Goal: Information Seeking & Learning: Find specific fact

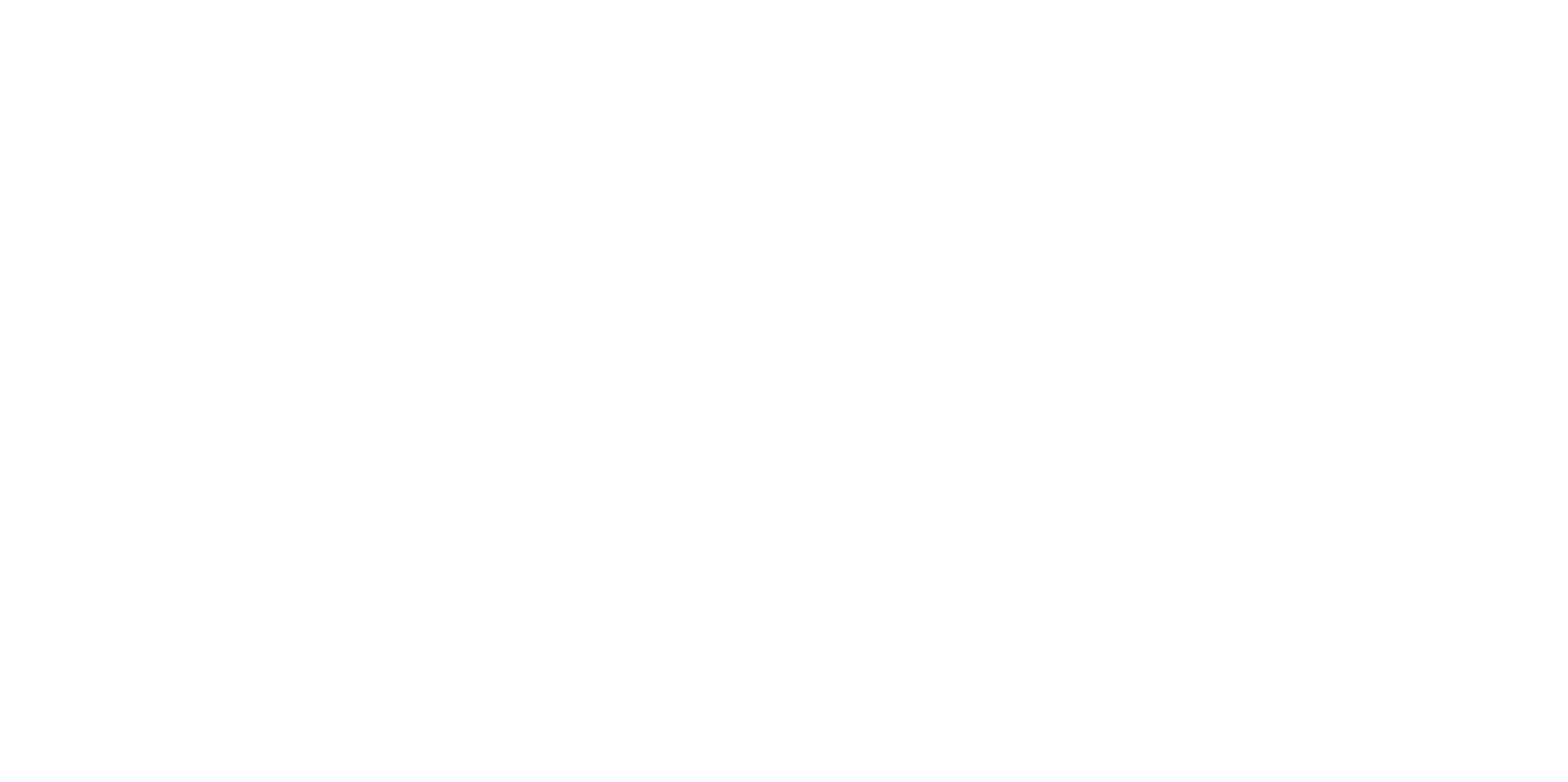
drag, startPoint x: 0, startPoint y: 0, endPoint x: 162, endPoint y: 19, distance: 163.1
click at [162, 19] on div at bounding box center [784, 391] width 1568 height 782
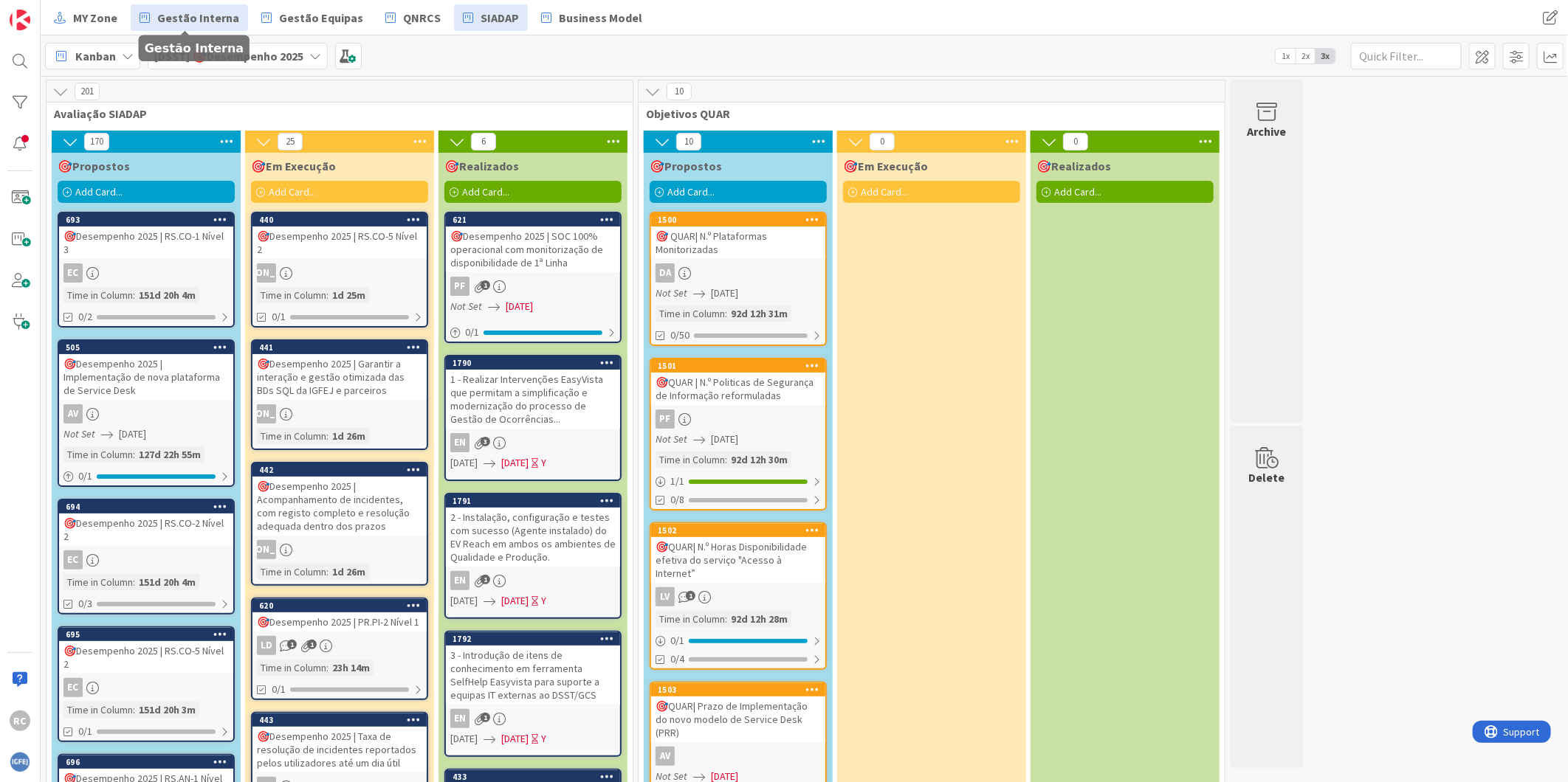
click at [175, 20] on span "Gestão Interna" at bounding box center [199, 18] width 82 height 18
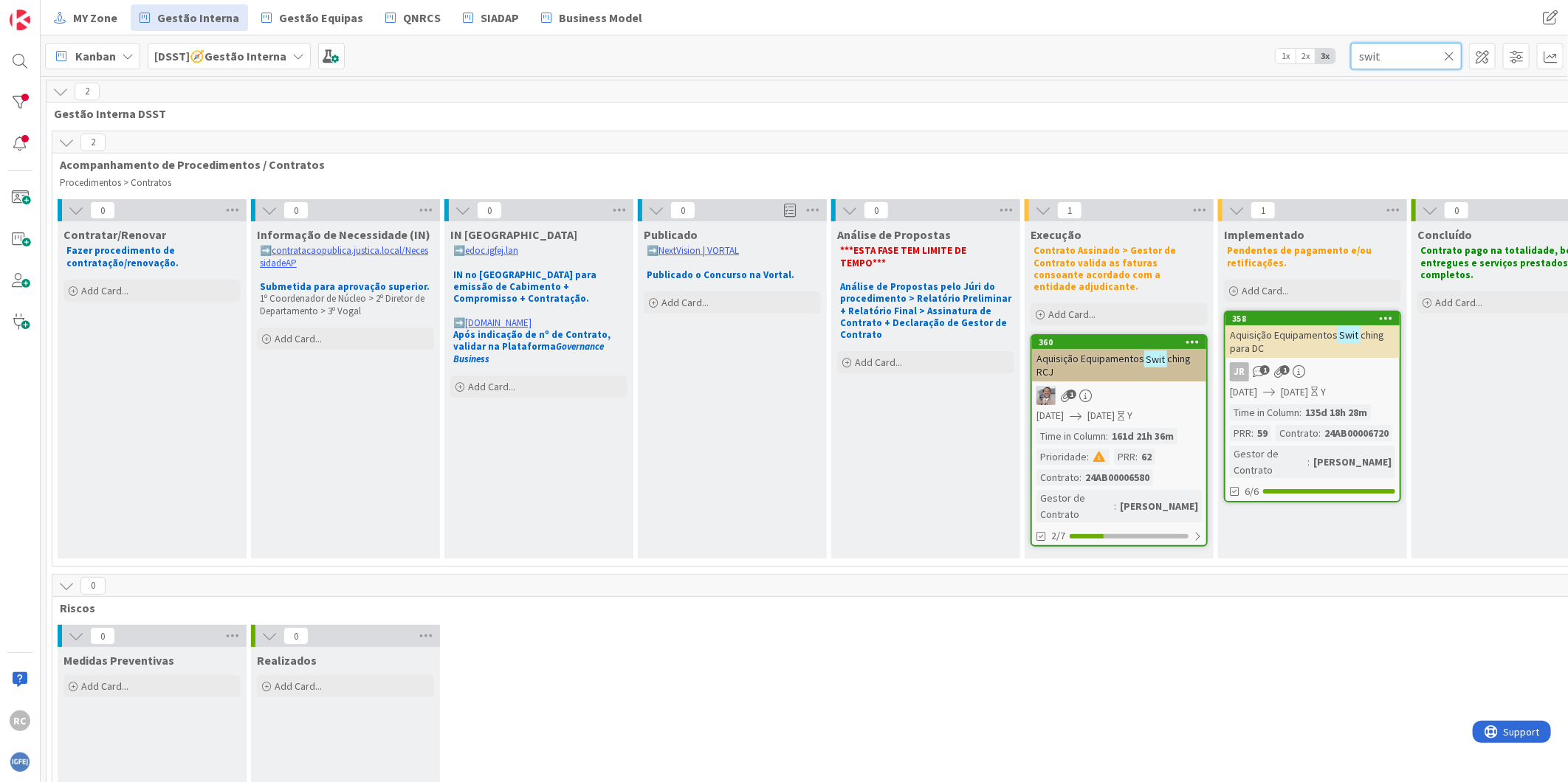
click at [1400, 48] on input "swit" at bounding box center [1406, 56] width 111 height 27
type input "q"
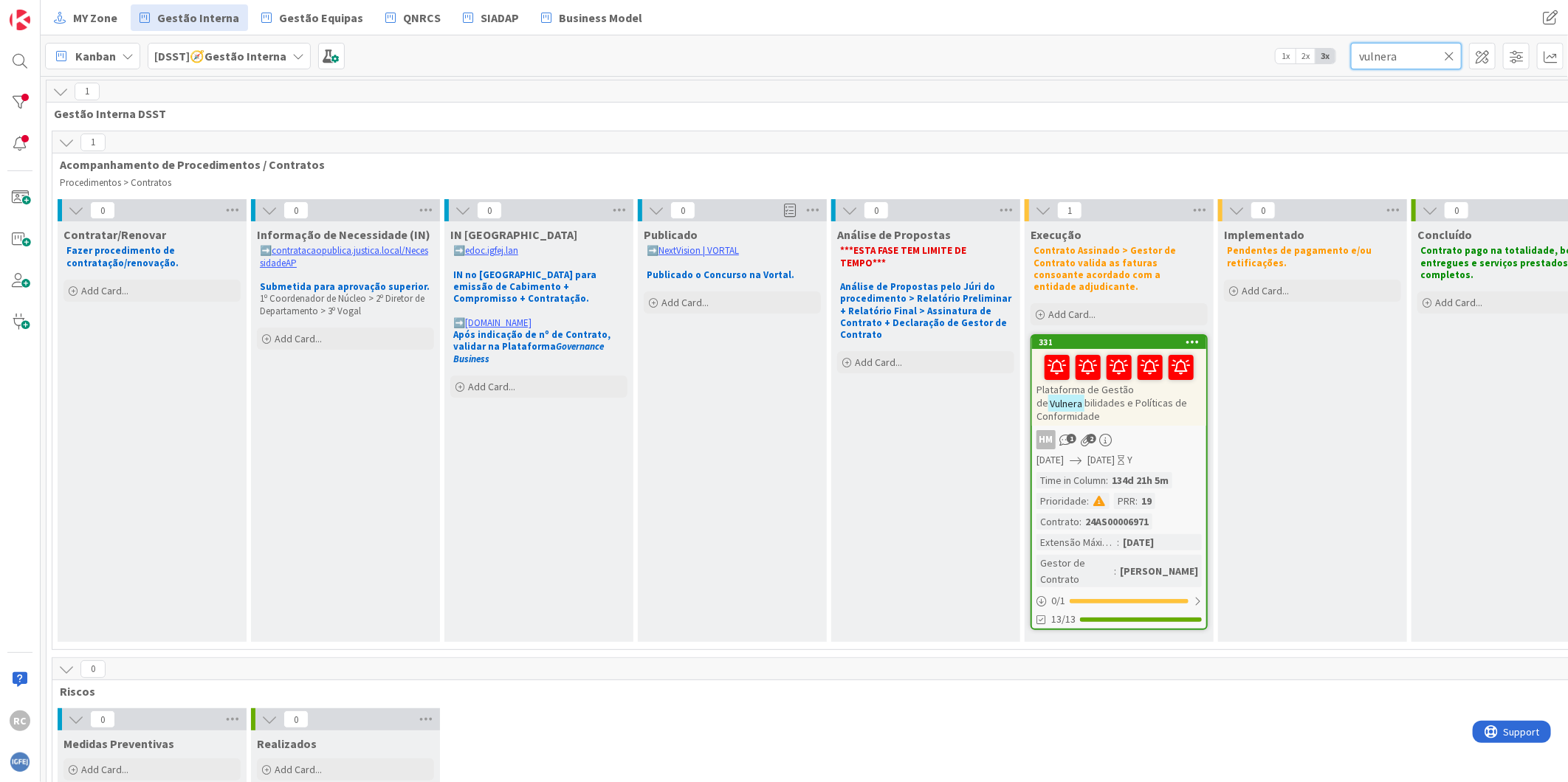
type input "vulnera"
click at [1103, 396] on span "bilidades e Políticas de Conformidade" at bounding box center [1112, 409] width 151 height 27
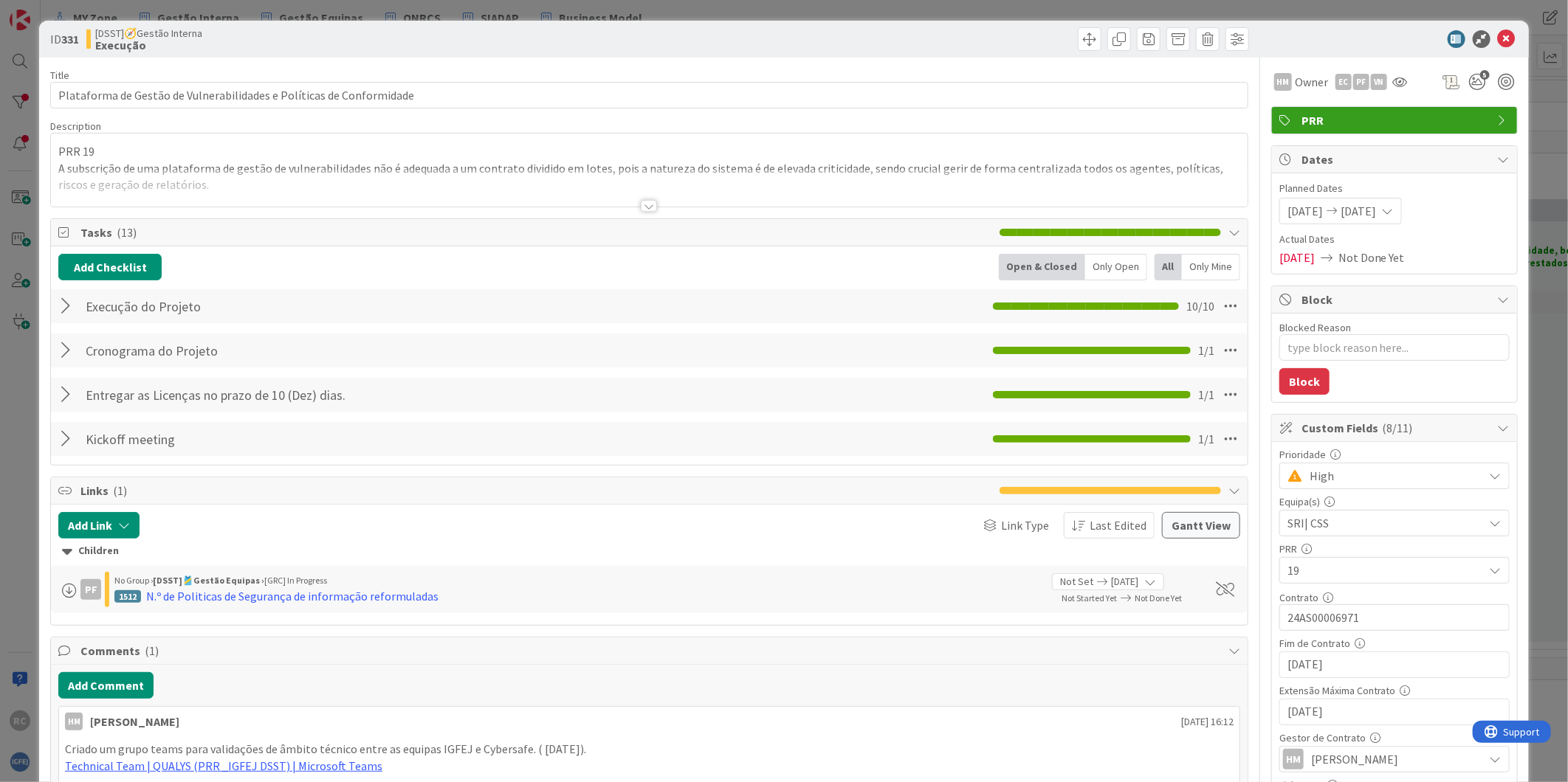
type textarea "x"
click at [377, 183] on div at bounding box center [649, 188] width 1197 height 38
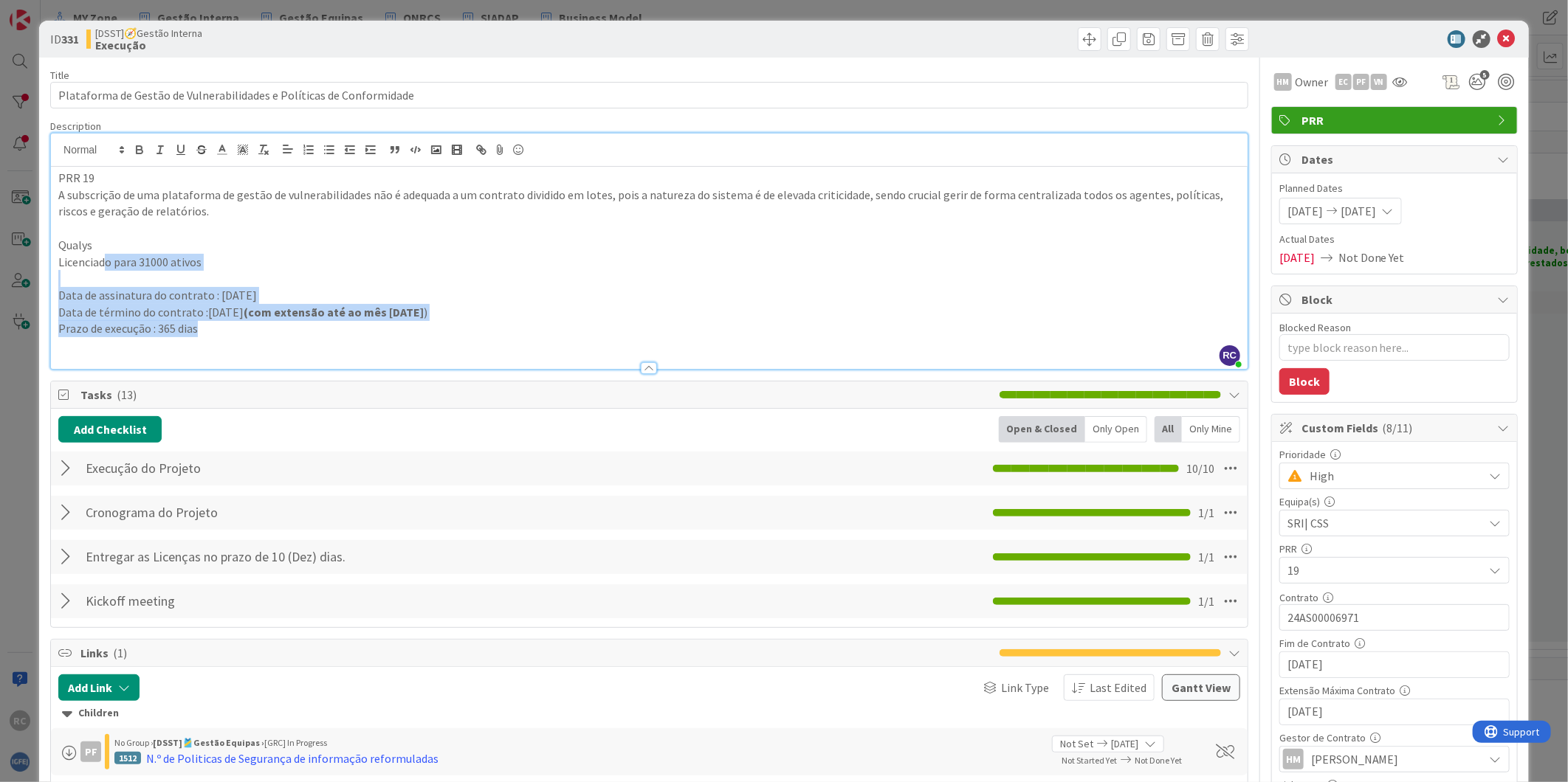
drag, startPoint x: 104, startPoint y: 265, endPoint x: 530, endPoint y: 325, distance: 430.2
click at [530, 325] on div "PRR 19 A subscrição de uma plataforma de gestão de vulnerabilidades não é adequ…" at bounding box center [649, 268] width 1197 height 203
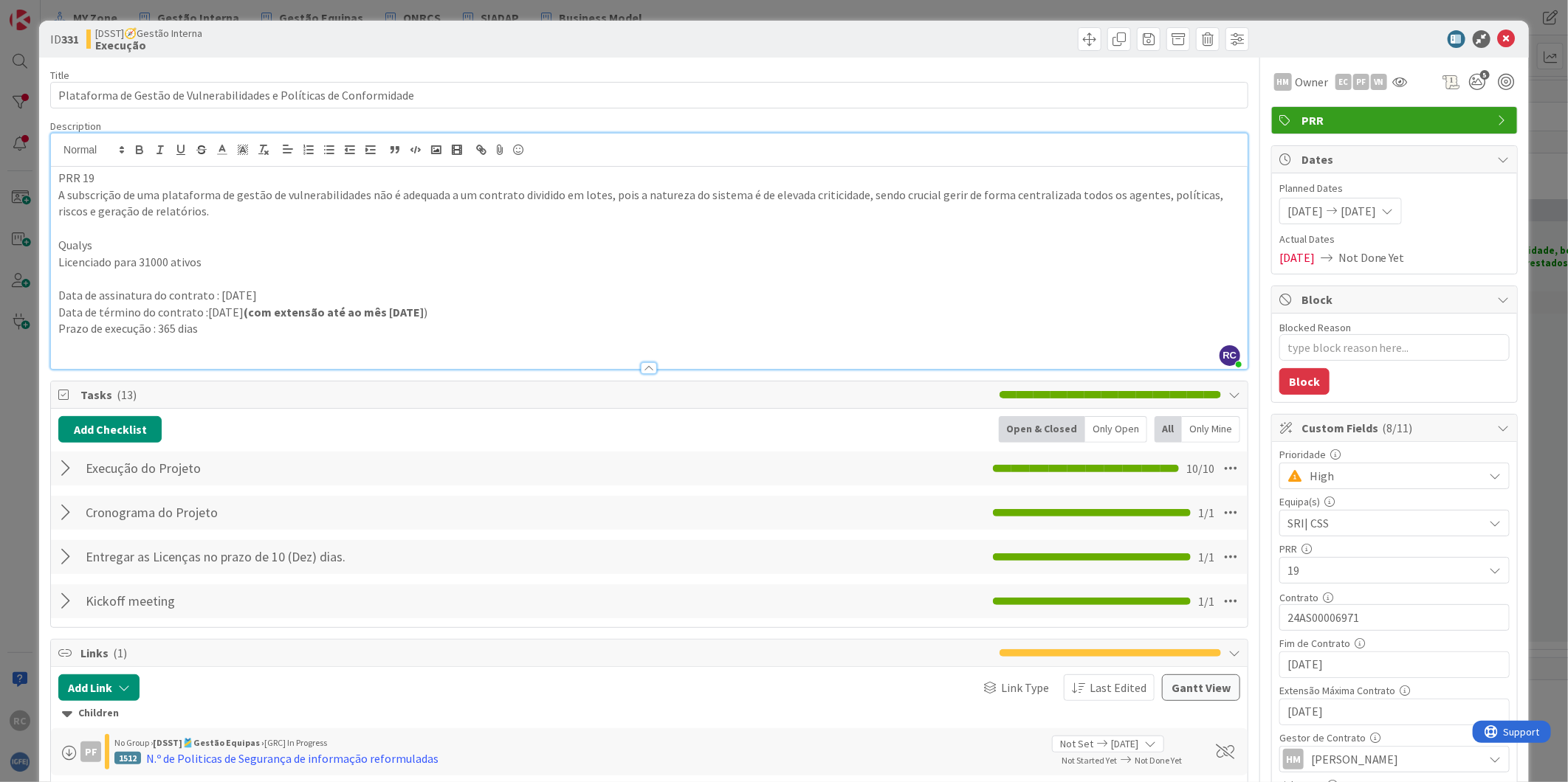
click at [402, 338] on p at bounding box center [649, 346] width 1182 height 17
click at [291, 210] on p "A subscrição de uma plataforma de gestão de vulnerabilidades não é adequada a u…" at bounding box center [649, 203] width 1182 height 33
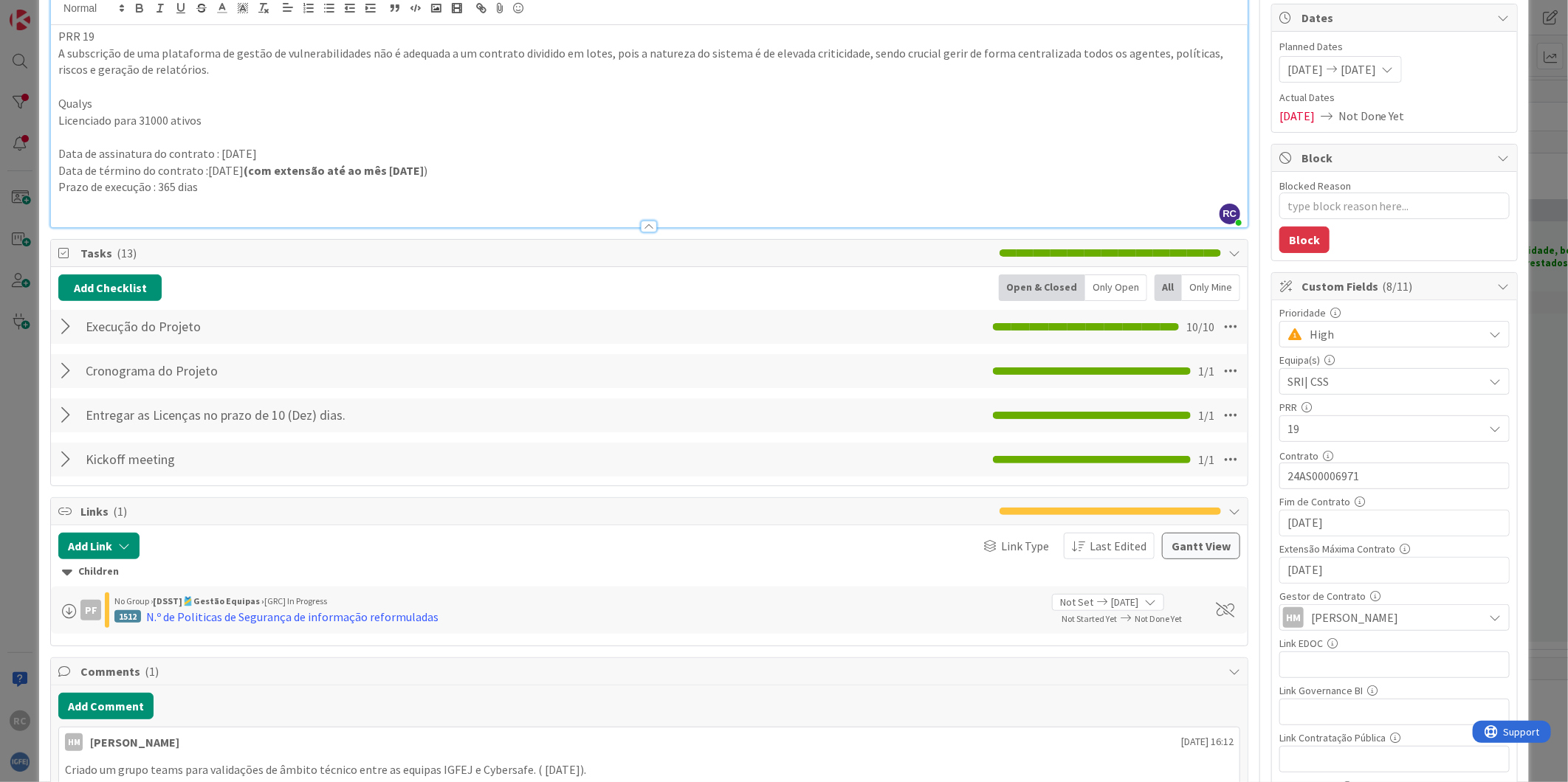
scroll to position [164, 0]
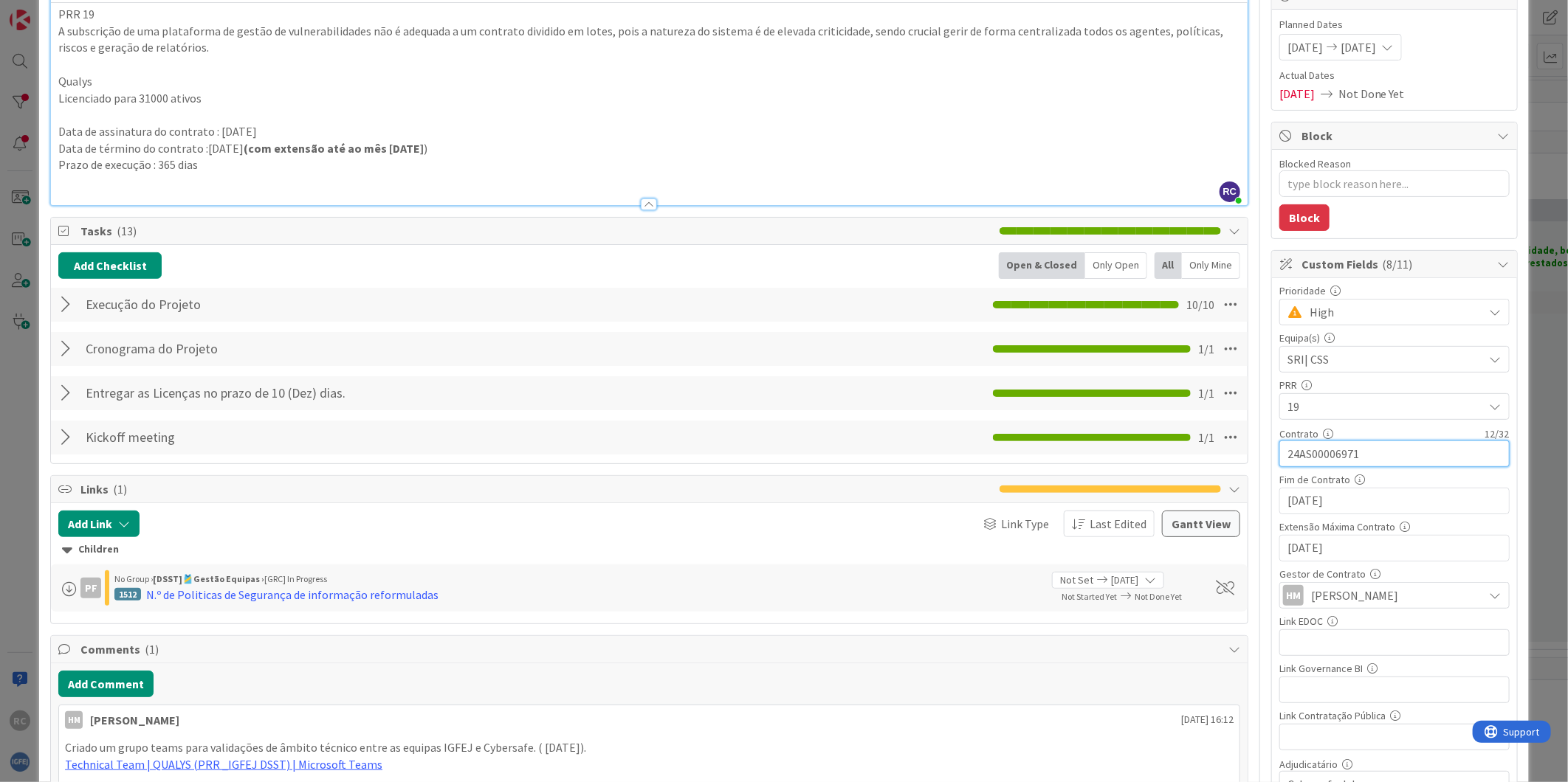
drag, startPoint x: 1355, startPoint y: 457, endPoint x: 1274, endPoint y: 455, distance: 81.0
click at [1280, 455] on input "24AS00006971" at bounding box center [1395, 454] width 230 height 27
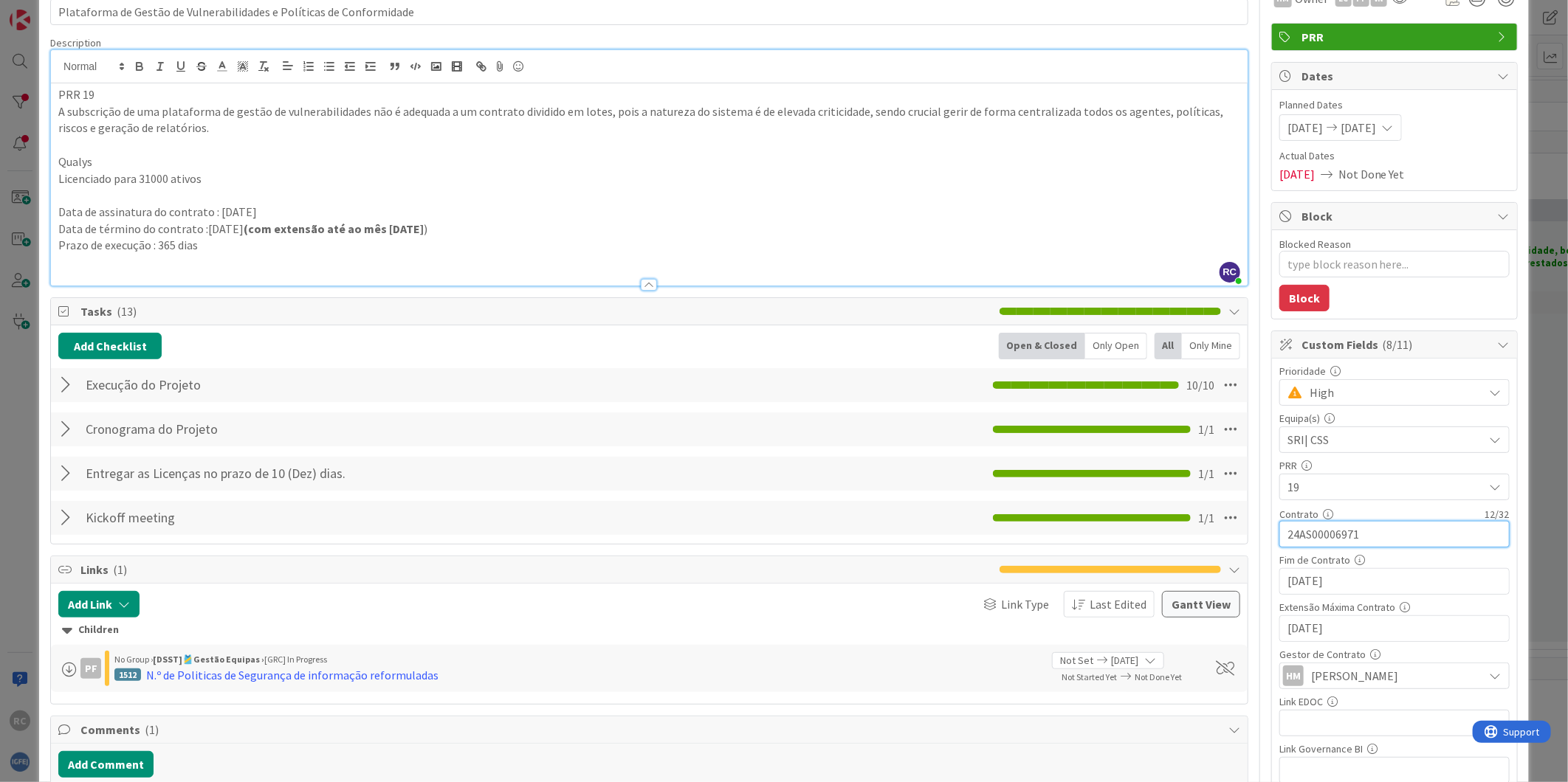
scroll to position [0, 0]
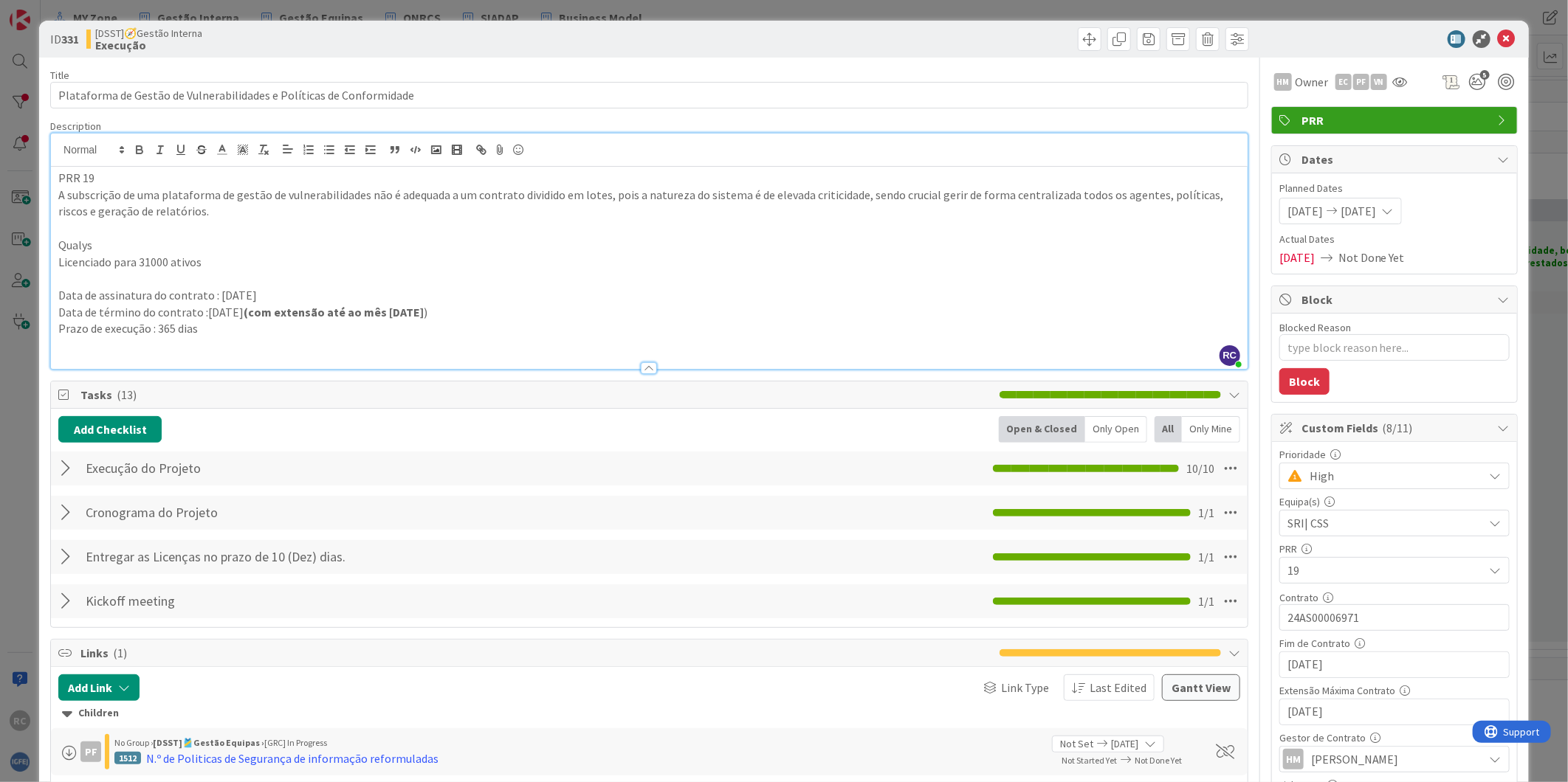
click at [197, 325] on p "Prazo de execução : 365 dias" at bounding box center [649, 329] width 1182 height 17
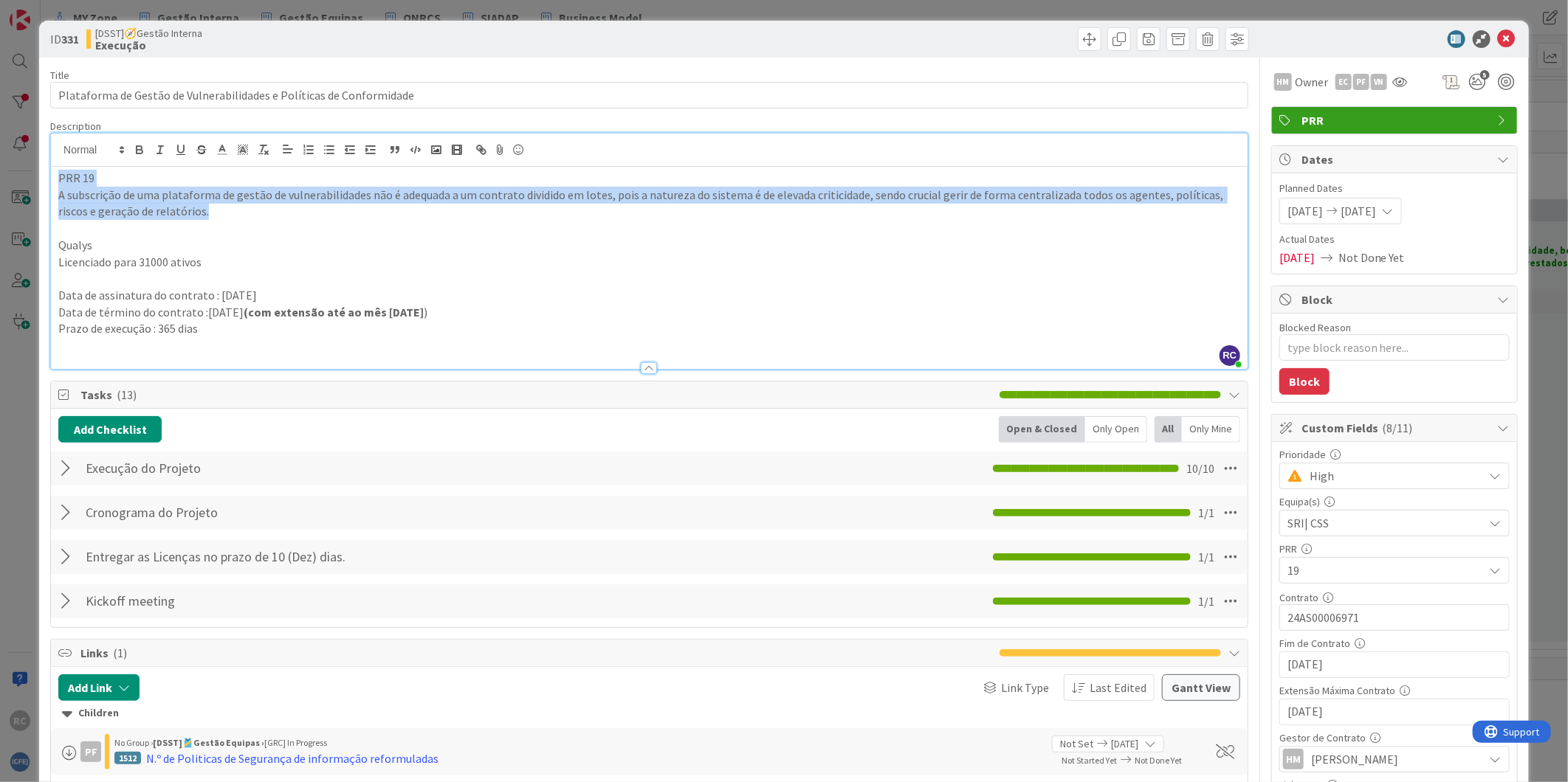
drag, startPoint x: 215, startPoint y: 212, endPoint x: 56, endPoint y: 179, distance: 162.4
click at [56, 179] on div "PRR 19 A subscrição de uma plataforma de gestão de vulnerabilidades não é adequ…" at bounding box center [649, 268] width 1197 height 203
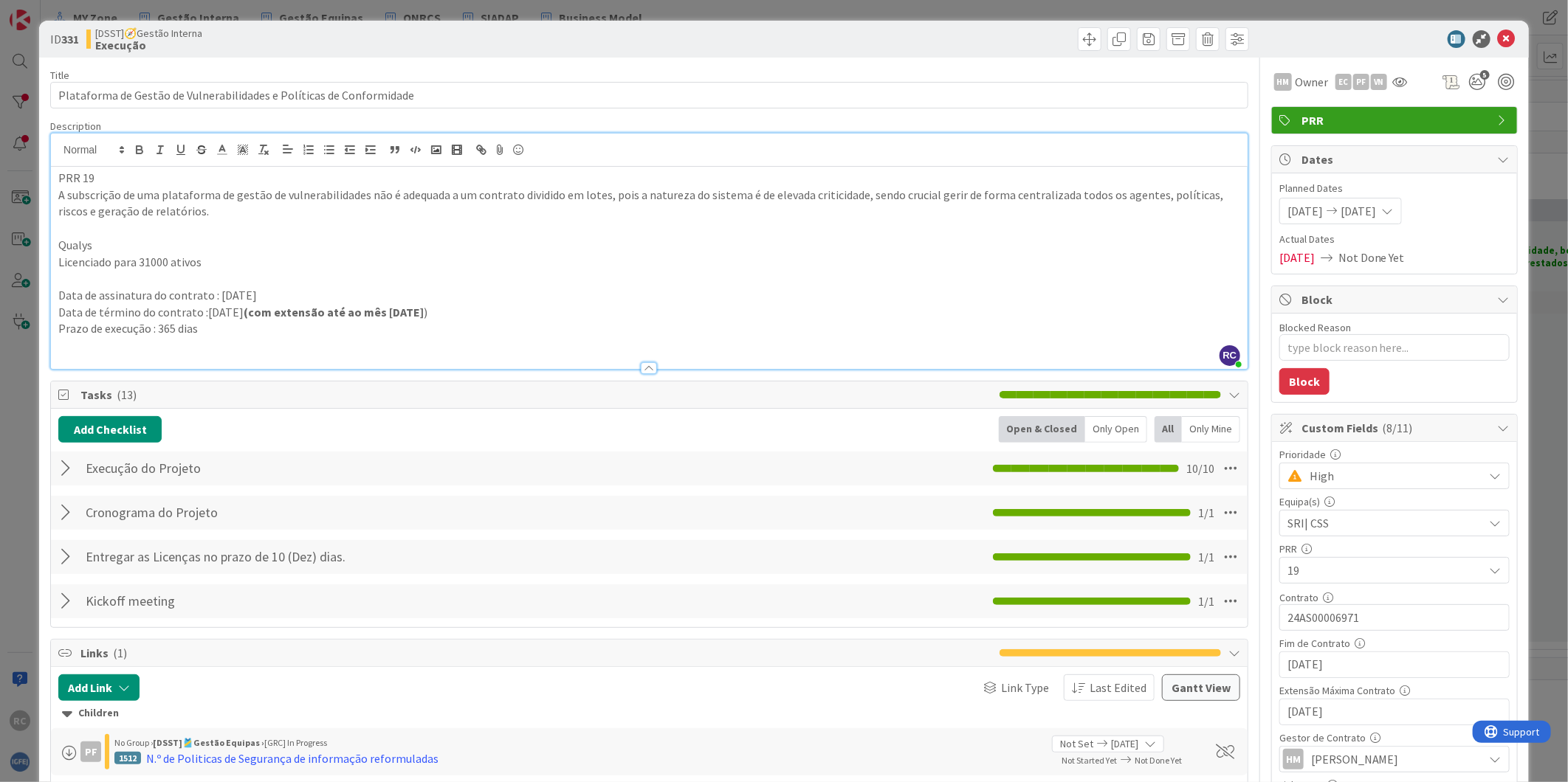
click at [251, 329] on p "Prazo de execução : 365 dias" at bounding box center [649, 329] width 1182 height 17
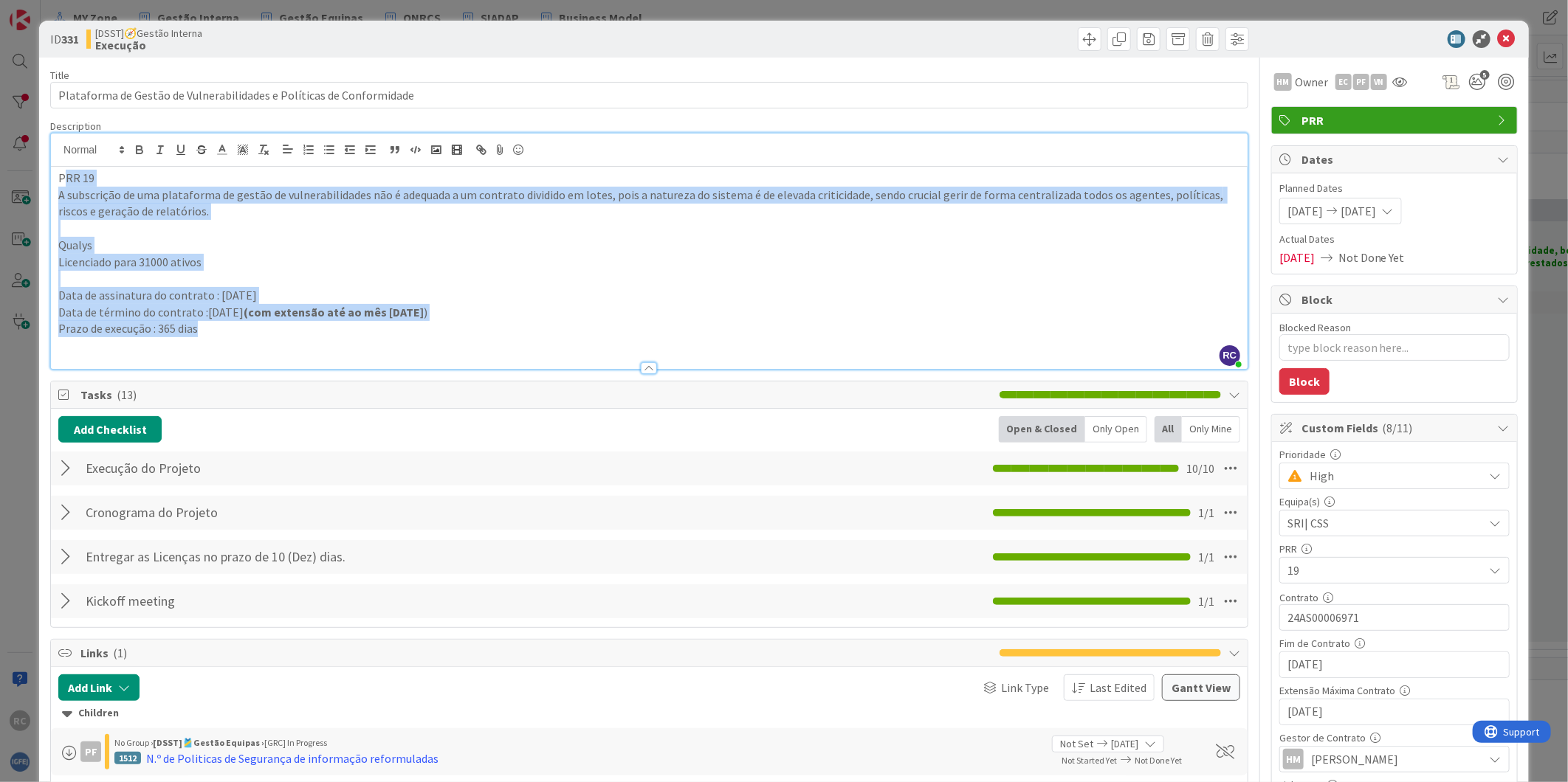
drag, startPoint x: 210, startPoint y: 327, endPoint x: 63, endPoint y: 172, distance: 213.6
click at [63, 172] on div "PRR 19 A subscrição de uma plataforma de gestão de vulnerabilidades não é adequ…" at bounding box center [649, 268] width 1197 height 203
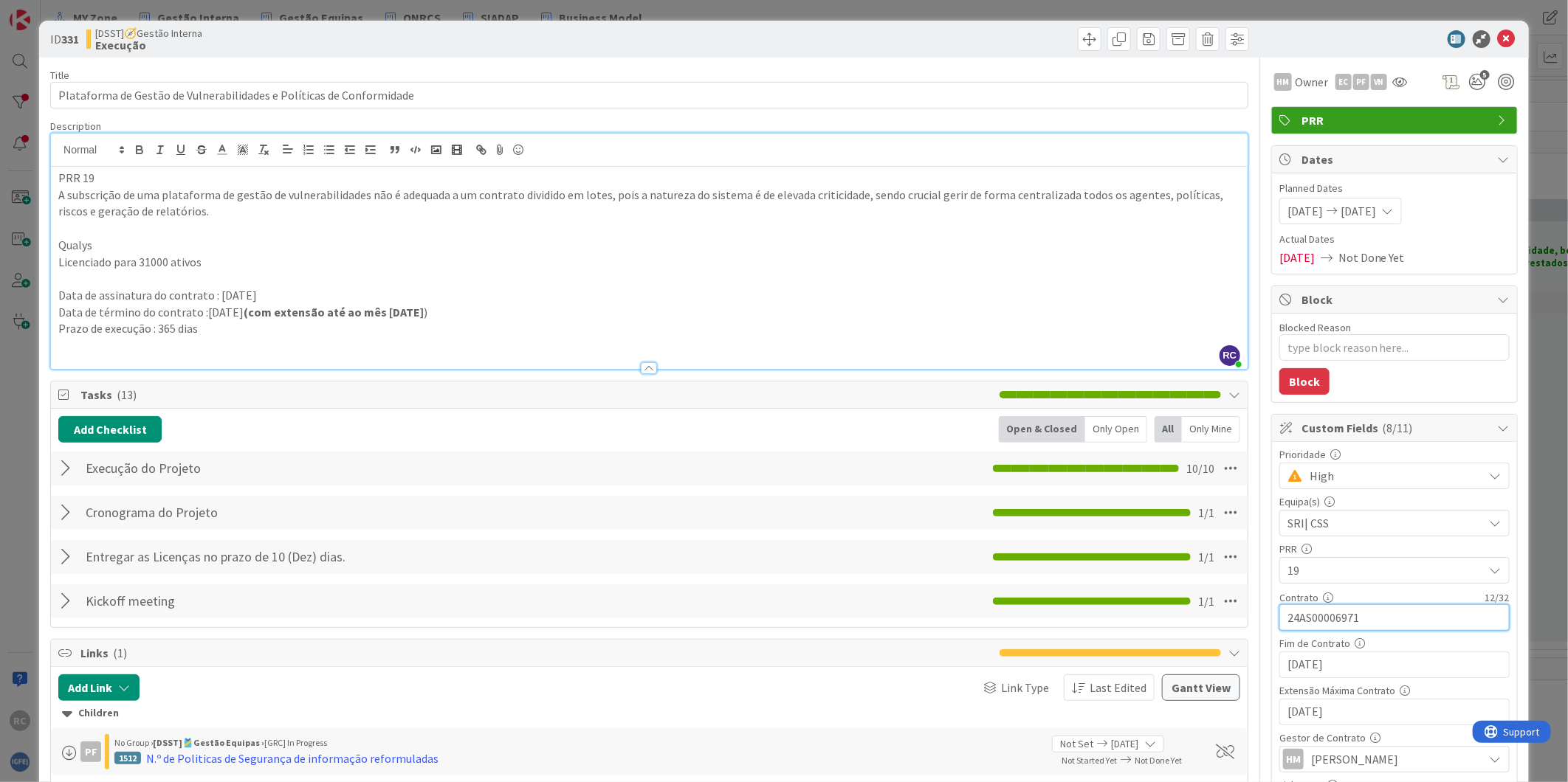
drag, startPoint x: 1361, startPoint y: 613, endPoint x: 1270, endPoint y: 615, distance: 91.0
click at [1280, 615] on input "24AS00006971" at bounding box center [1395, 618] width 230 height 27
